Goal: Information Seeking & Learning: Learn about a topic

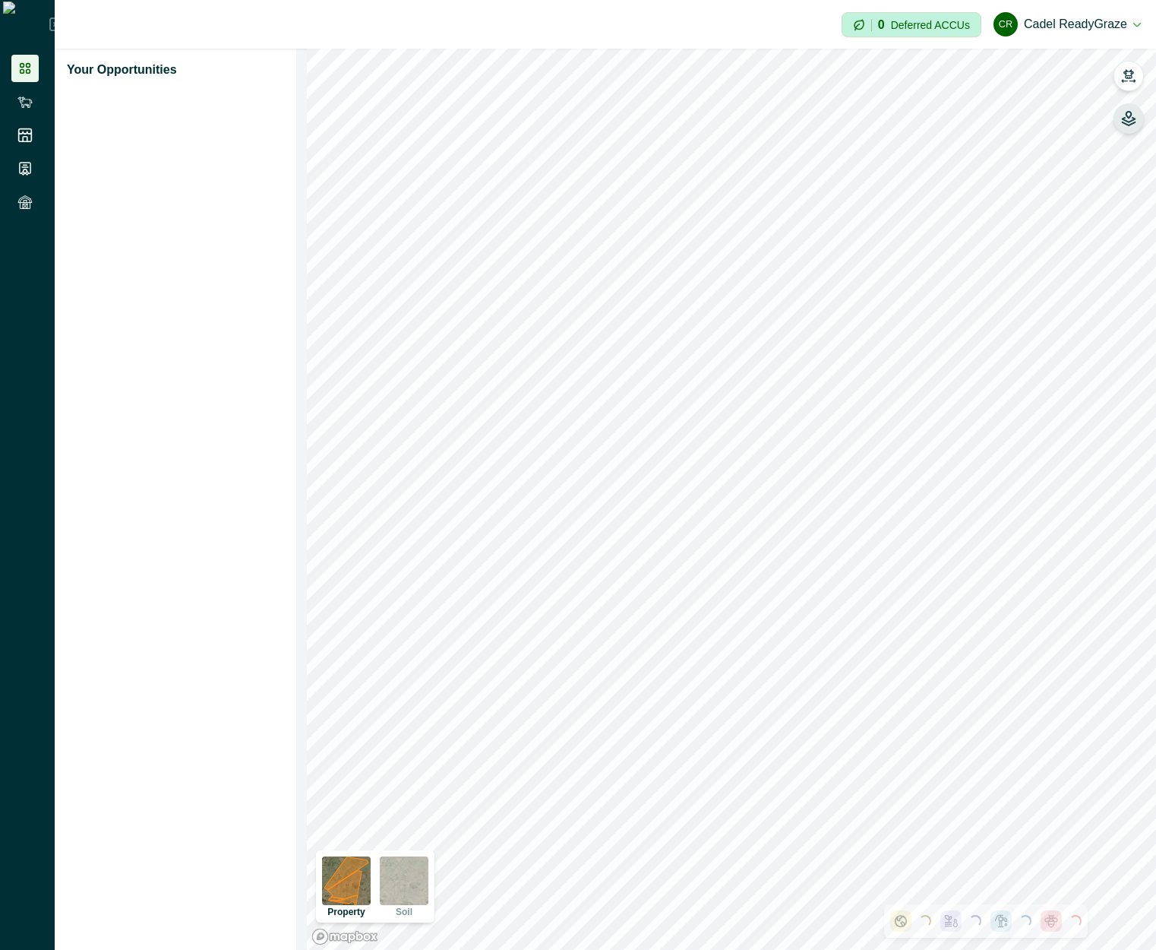
click at [1126, 121] on icon "button" at bounding box center [1129, 122] width 13 height 8
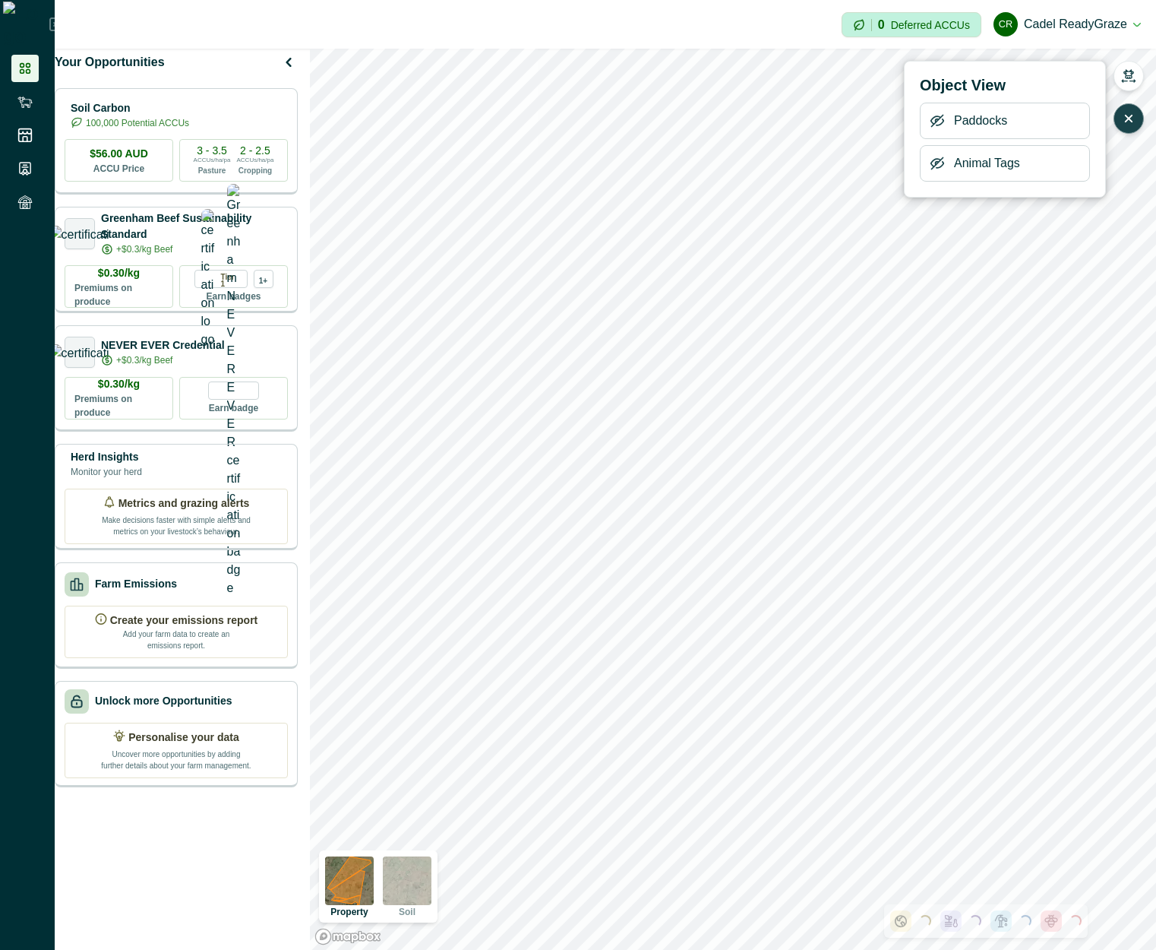
click at [940, 164] on icon "button" at bounding box center [937, 163] width 15 height 15
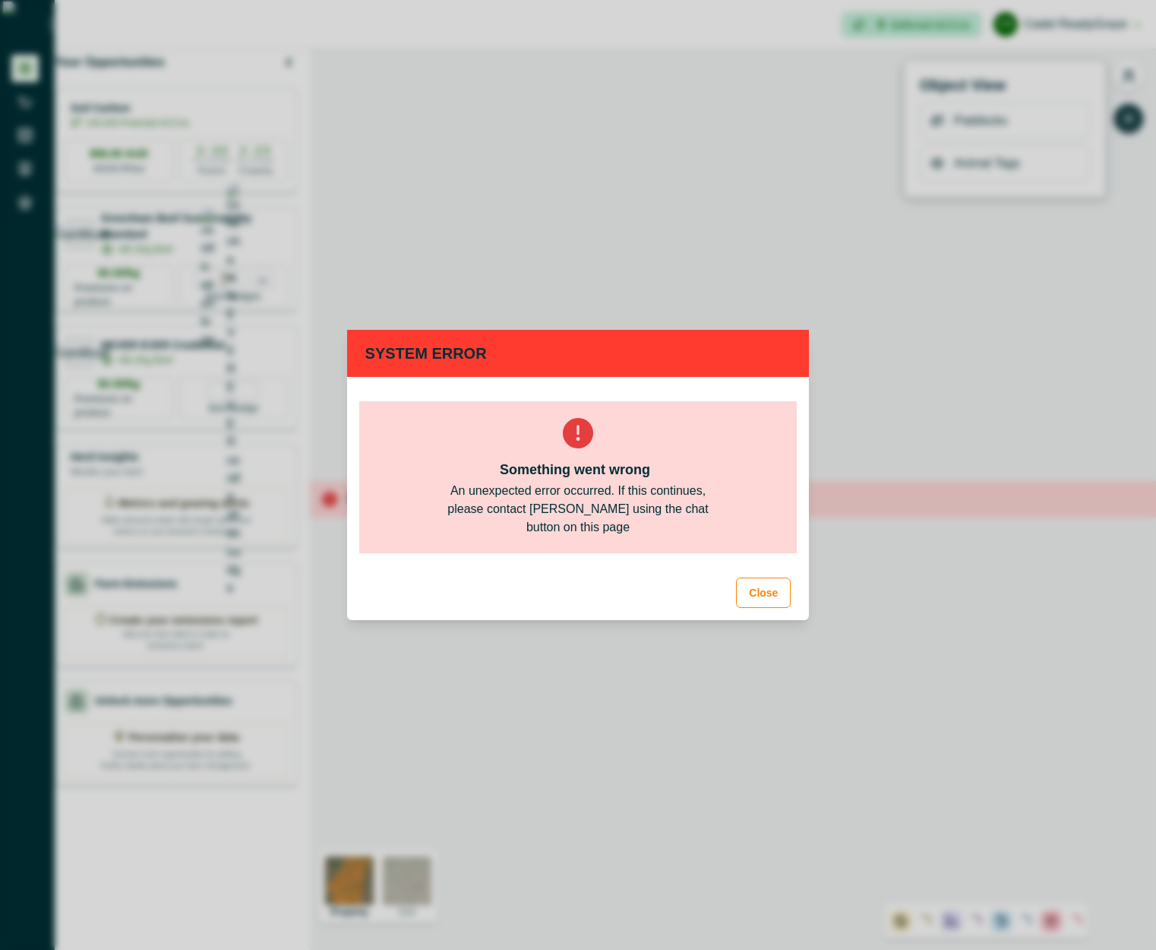
click at [759, 597] on button "Close" at bounding box center [763, 592] width 55 height 30
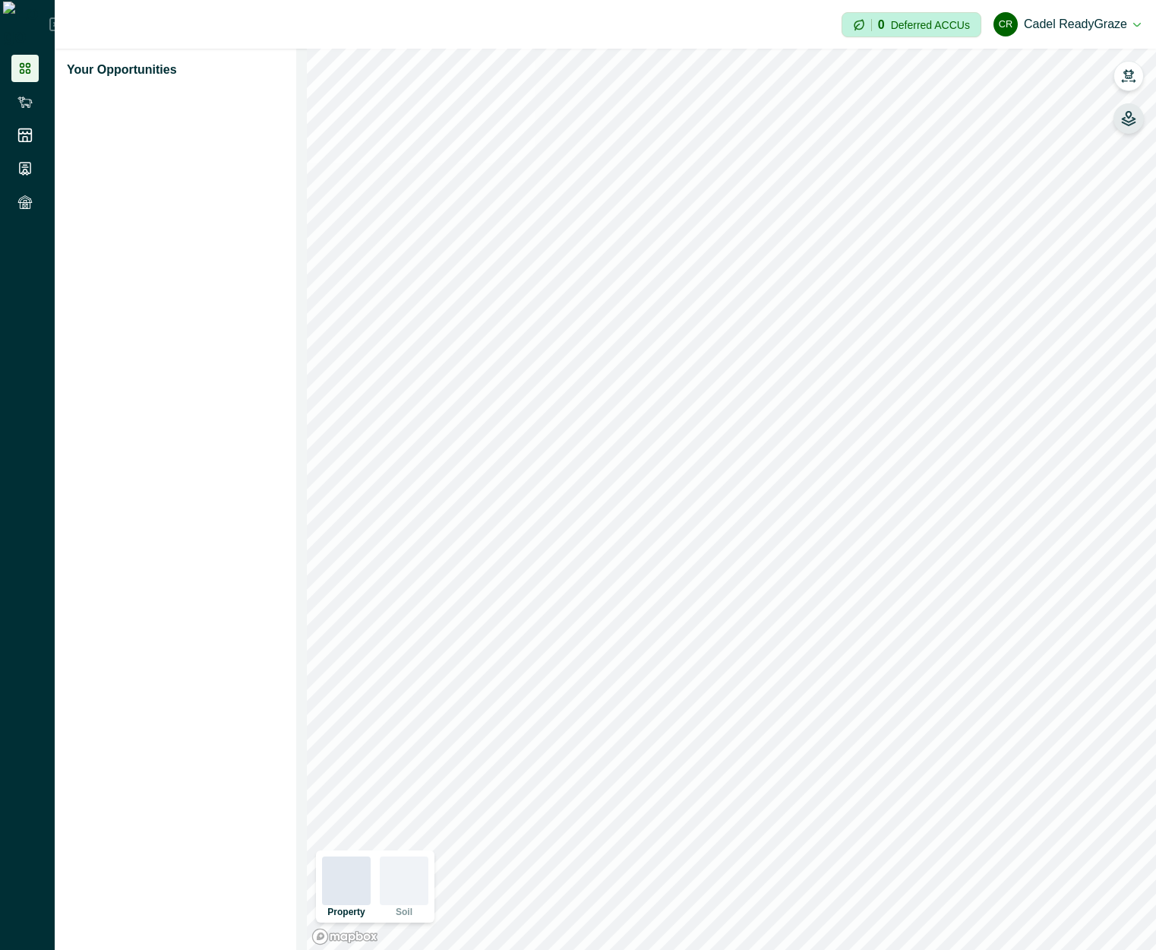
click at [1129, 118] on icon "button" at bounding box center [1129, 115] width 5 height 6
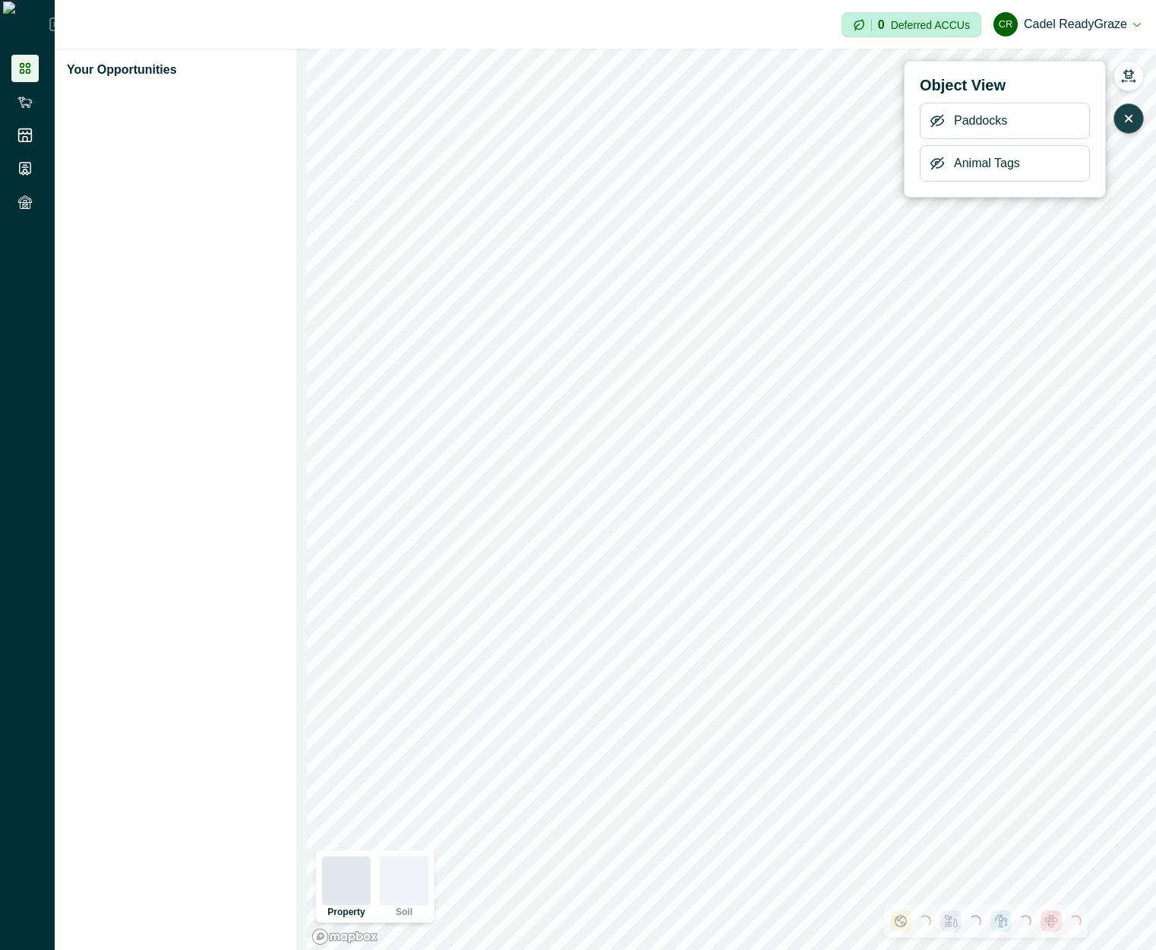
click at [934, 167] on icon "button" at bounding box center [937, 163] width 12 height 11
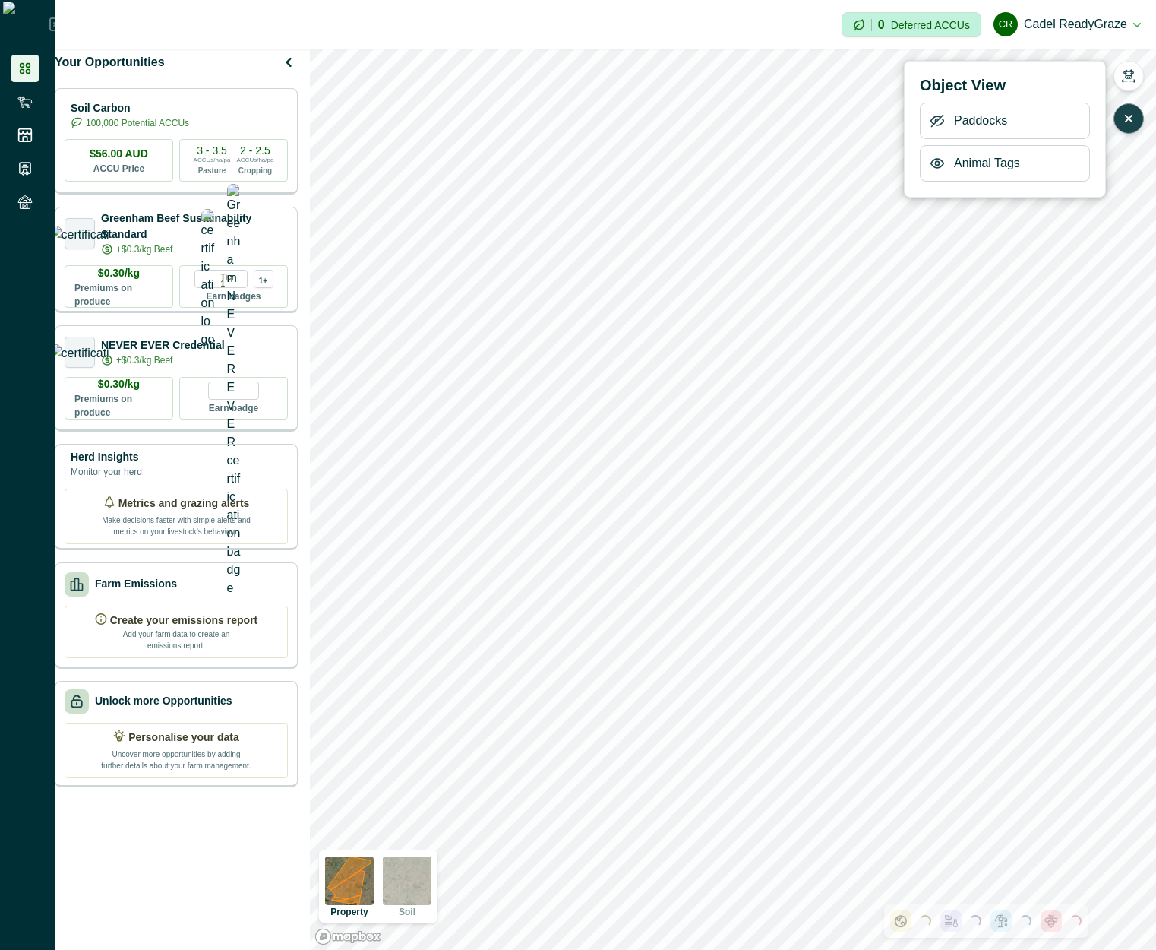
click at [1133, 121] on icon "button" at bounding box center [1128, 118] width 15 height 15
click at [1124, 68] on icon "button" at bounding box center [1128, 75] width 15 height 15
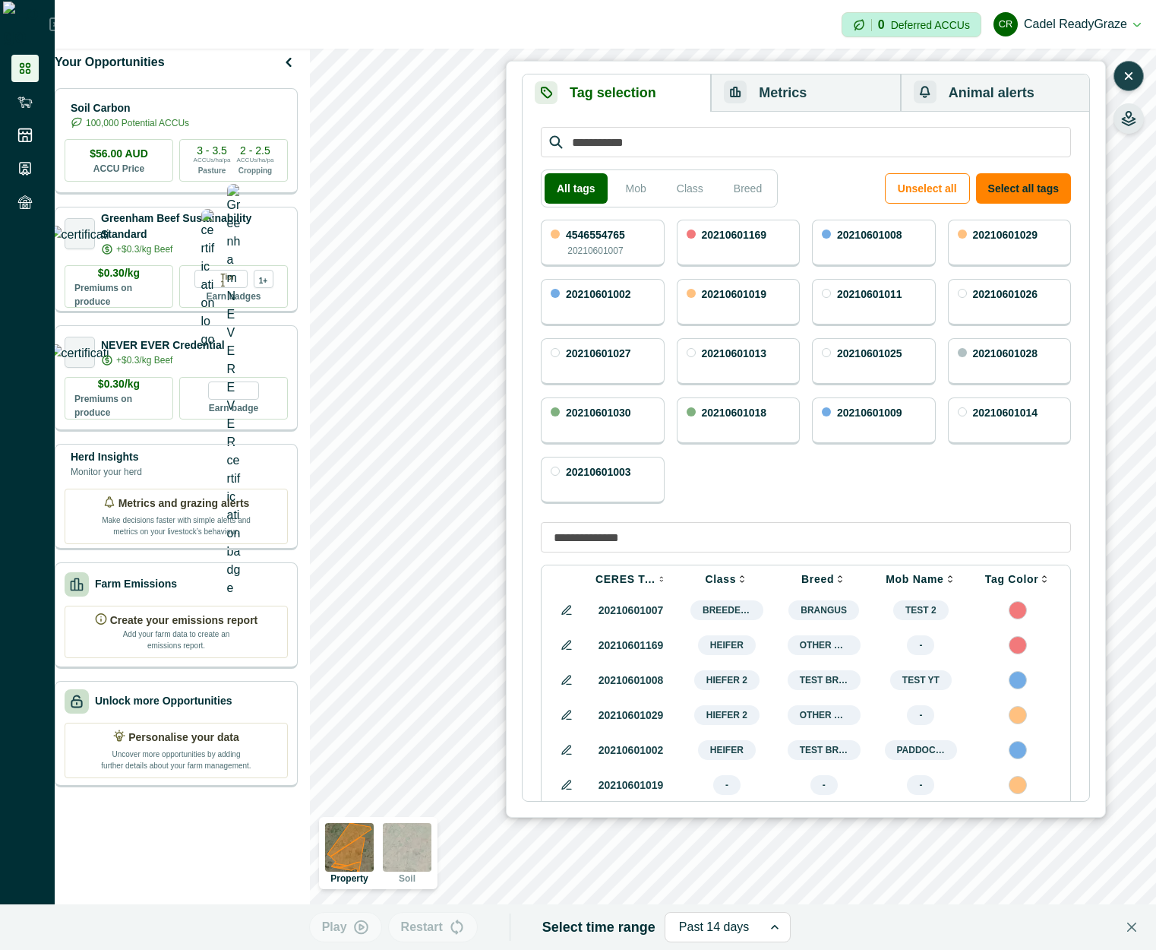
click at [679, 536] on input at bounding box center [806, 537] width 530 height 30
click at [777, 478] on div "4546554765 20210601007 20210601169 20210601008 20210601029 20210601002 20210601…" at bounding box center [806, 362] width 530 height 284
click at [798, 536] on input at bounding box center [806, 537] width 530 height 30
click at [805, 499] on div "4546554765 20210601007 20210601169 20210601008 20210601029 20210601002 20210601…" at bounding box center [806, 362] width 530 height 284
click at [801, 536] on input at bounding box center [806, 537] width 530 height 30
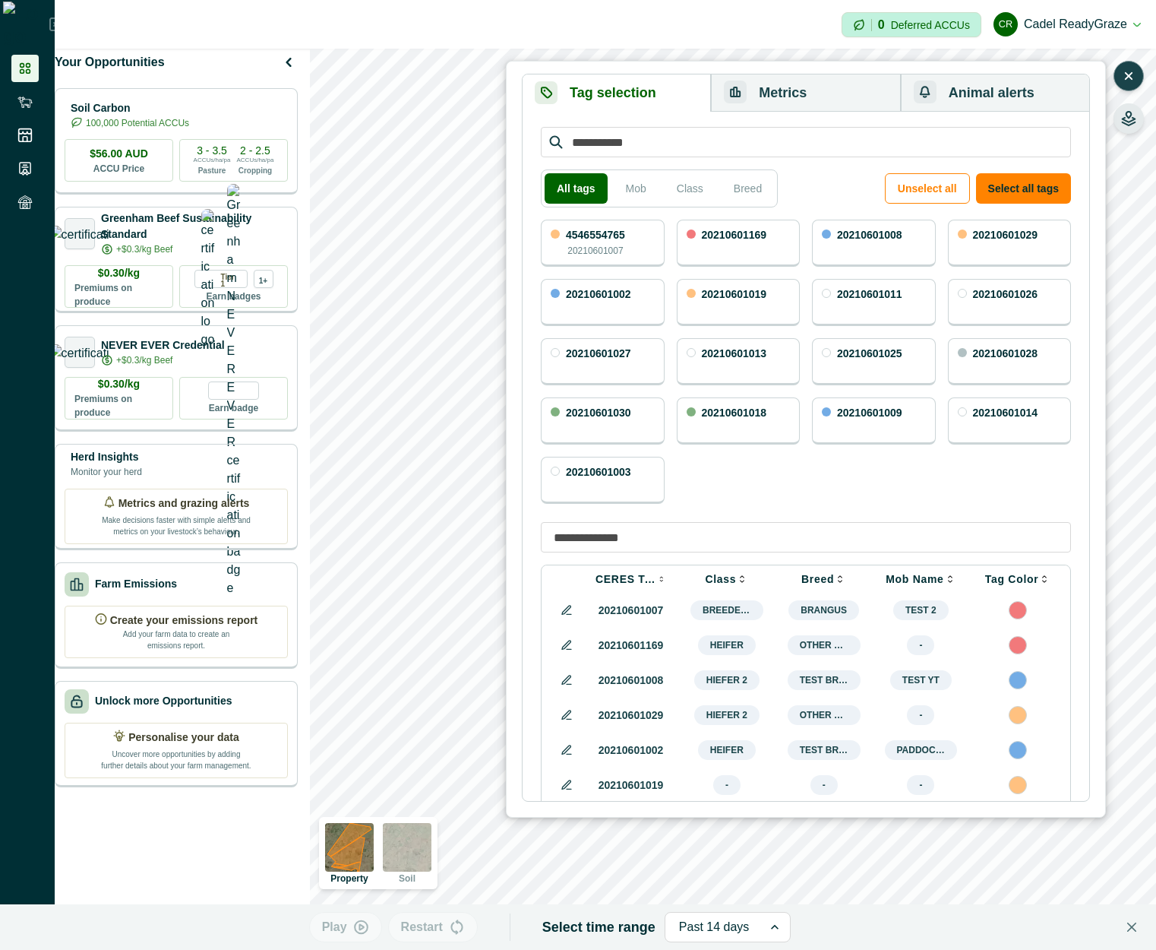
click at [809, 496] on div "4546554765 20210601007 20210601169 20210601008 20210601029 20210601002 20210601…" at bounding box center [806, 362] width 530 height 284
click at [826, 147] on input "search" at bounding box center [806, 142] width 530 height 30
click at [807, 492] on div "4546554765 20210601007 20210601169 20210601008 20210601029 20210601002 20210601…" at bounding box center [806, 362] width 530 height 284
click at [751, 539] on input at bounding box center [806, 537] width 530 height 30
click at [769, 498] on div "4546554765 20210601007 20210601169 20210601008 20210601029 20210601002 20210601…" at bounding box center [806, 362] width 530 height 284
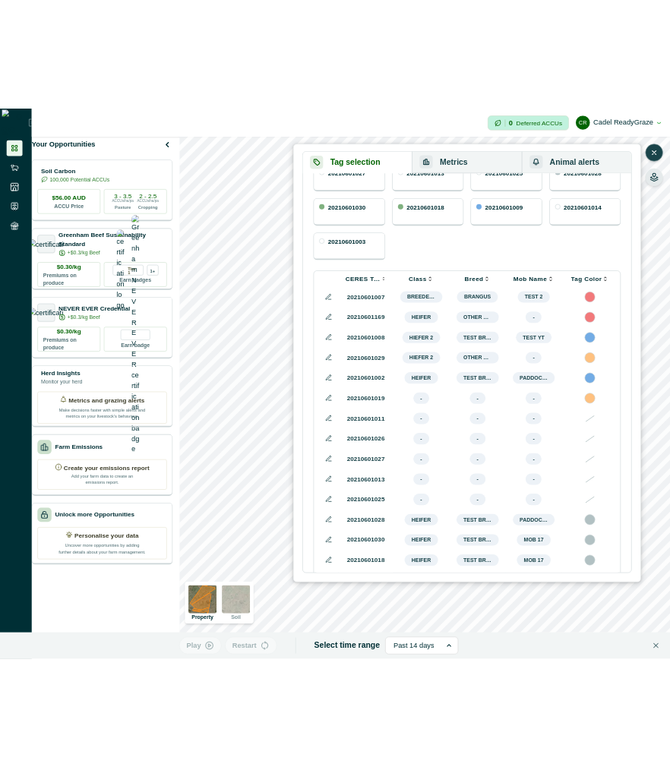
scroll to position [371, 0]
